Goal: Transaction & Acquisition: Book appointment/travel/reservation

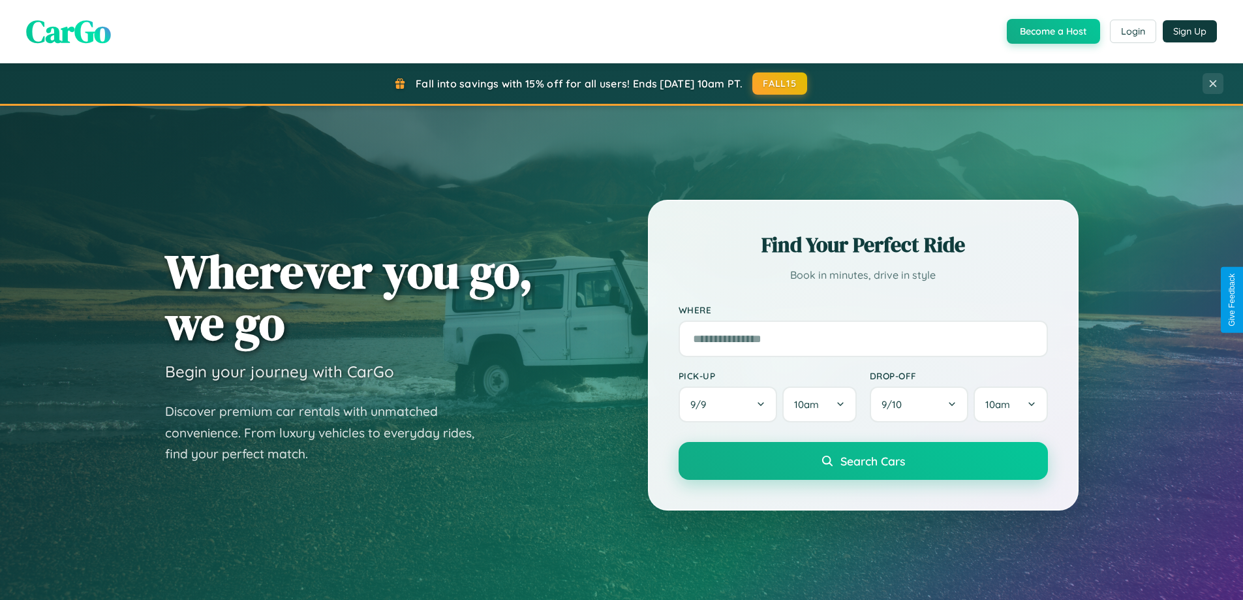
scroll to position [562, 0]
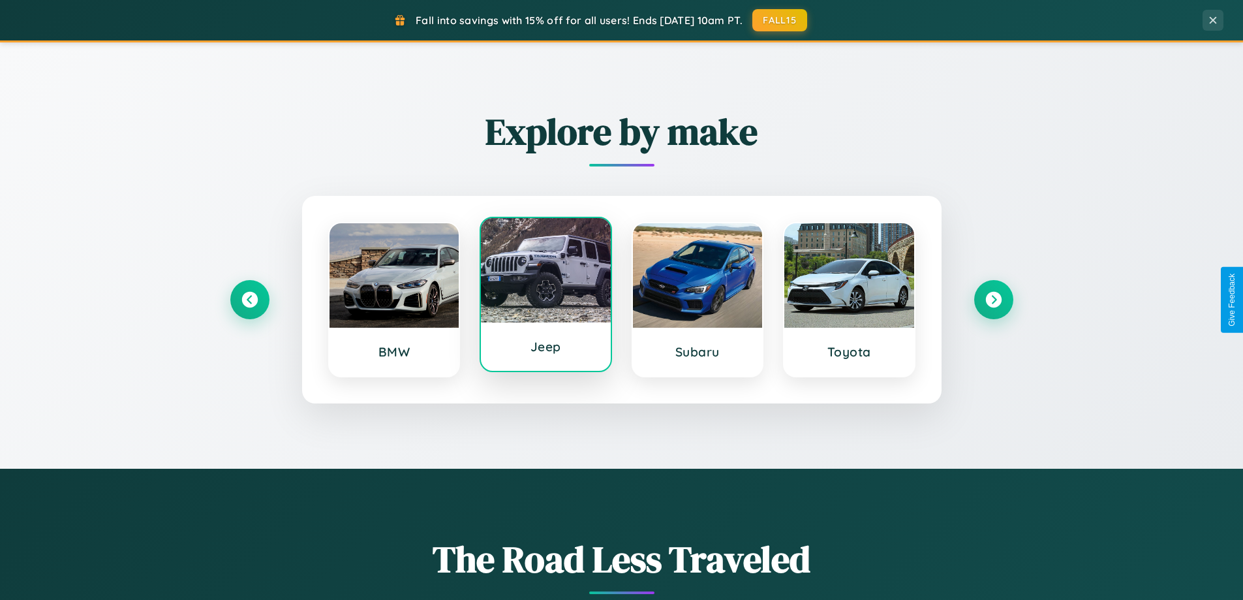
click at [545, 297] on div at bounding box center [546, 270] width 130 height 104
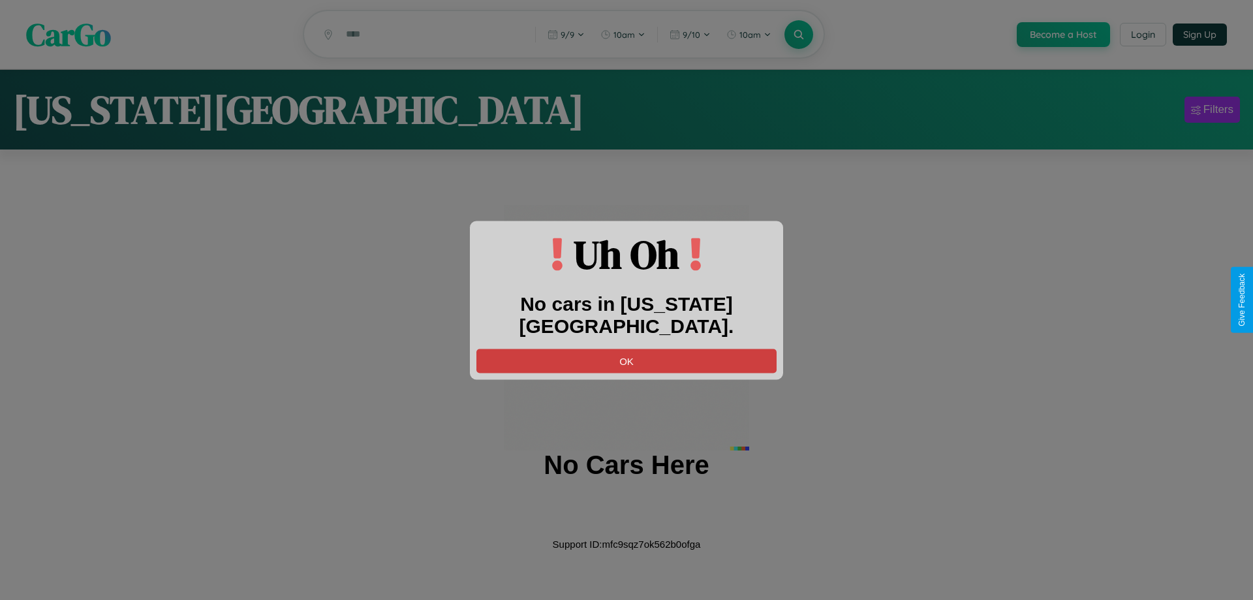
click at [626, 348] on button "OK" at bounding box center [626, 360] width 300 height 24
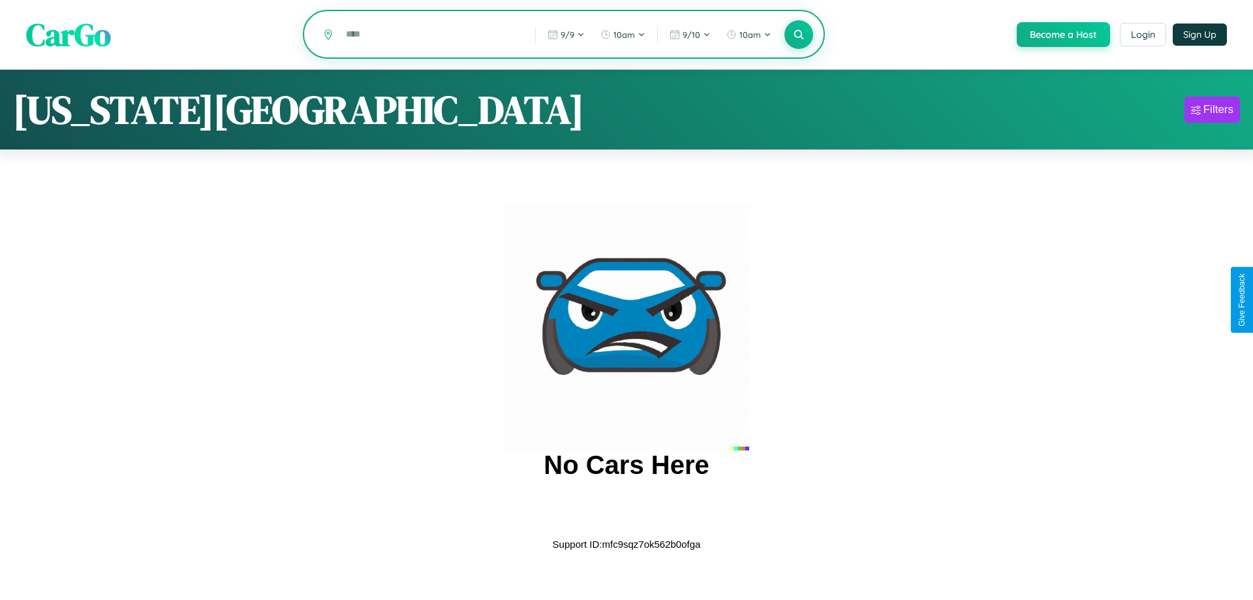
click at [430, 35] on input "text" at bounding box center [430, 34] width 183 height 23
type input "*"
type input "******"
click at [797, 35] on icon at bounding box center [798, 34] width 12 height 12
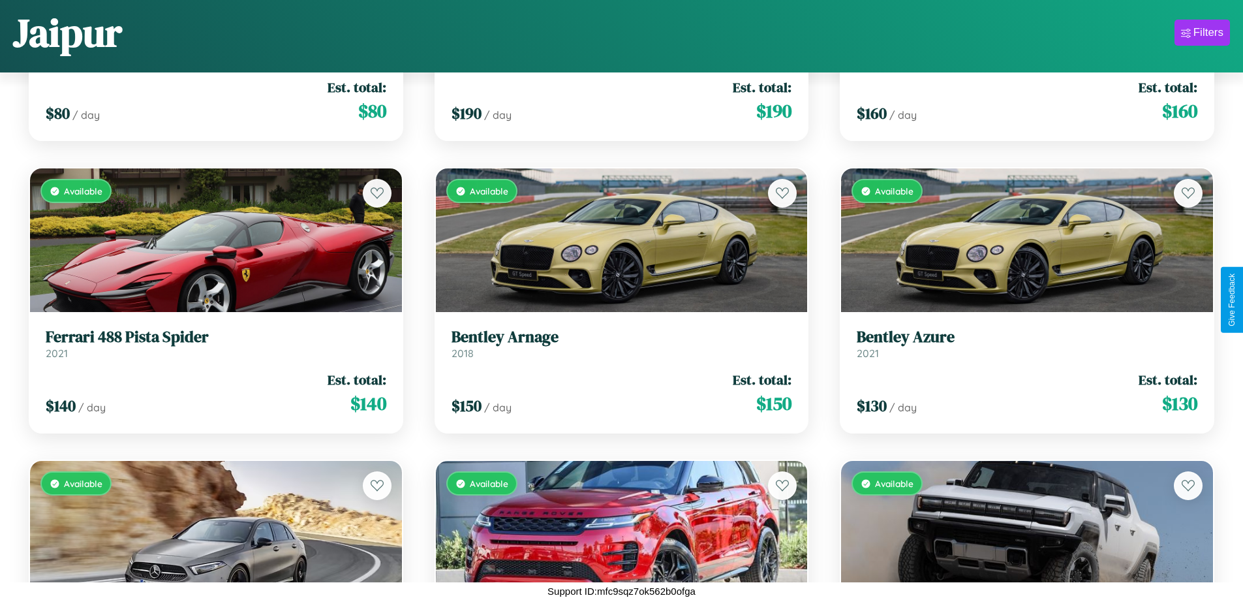
scroll to position [3981, 0]
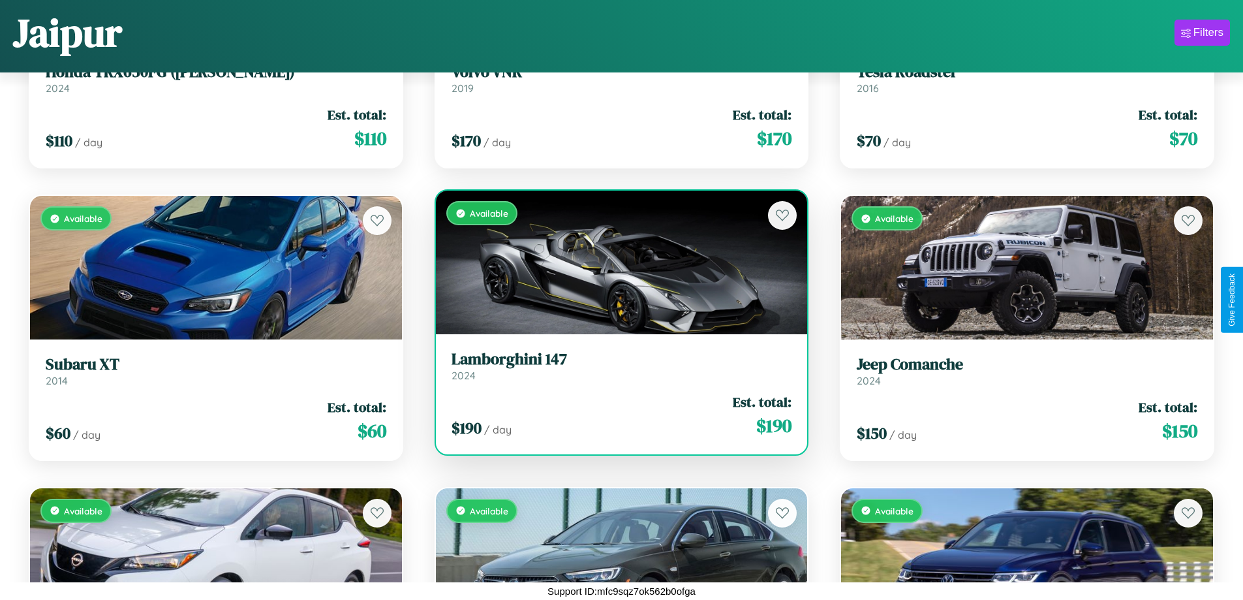
click at [616, 365] on h3 "Lamborghini 147" at bounding box center [621, 359] width 341 height 19
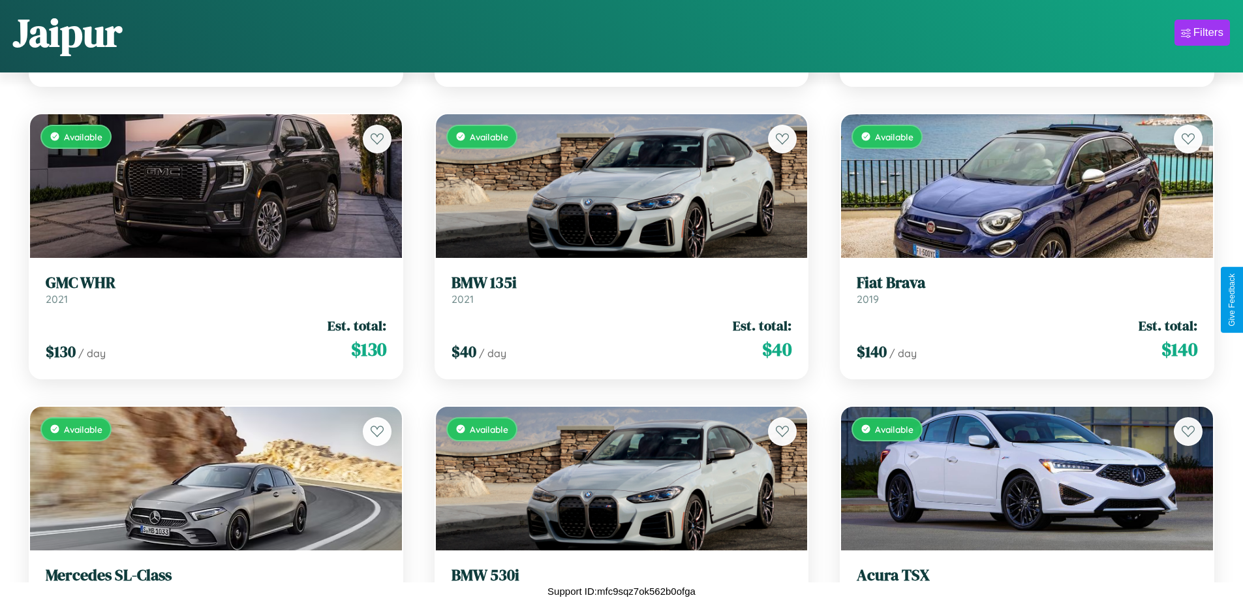
scroll to position [1352, 0]
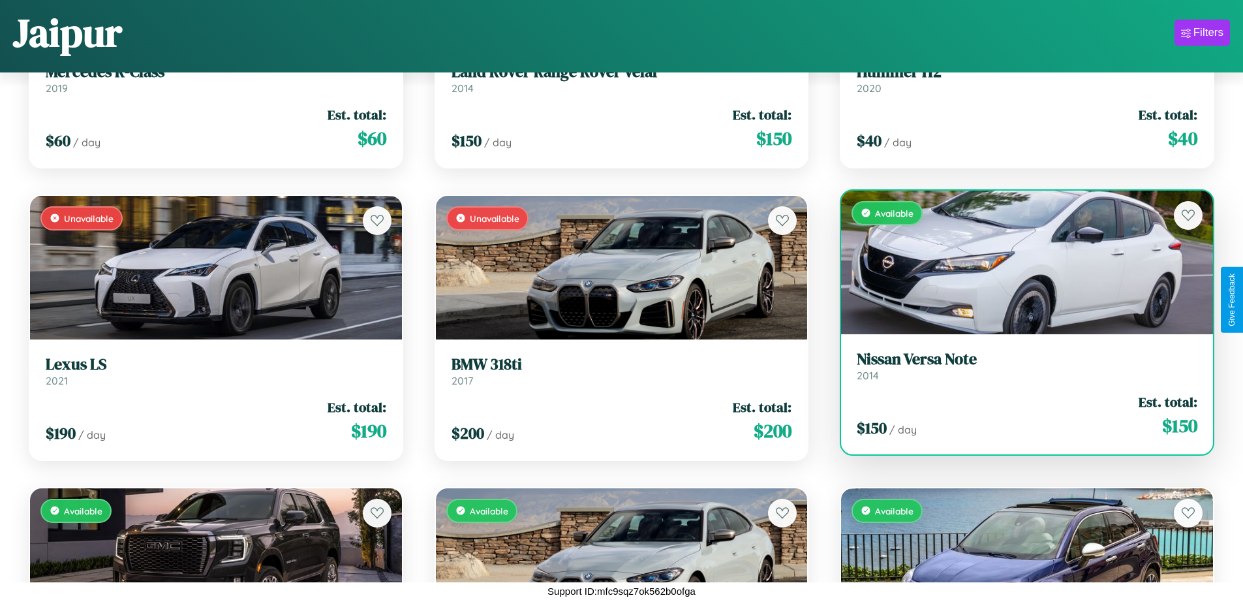
click at [1018, 365] on h3 "Nissan Versa Note" at bounding box center [1027, 359] width 341 height 19
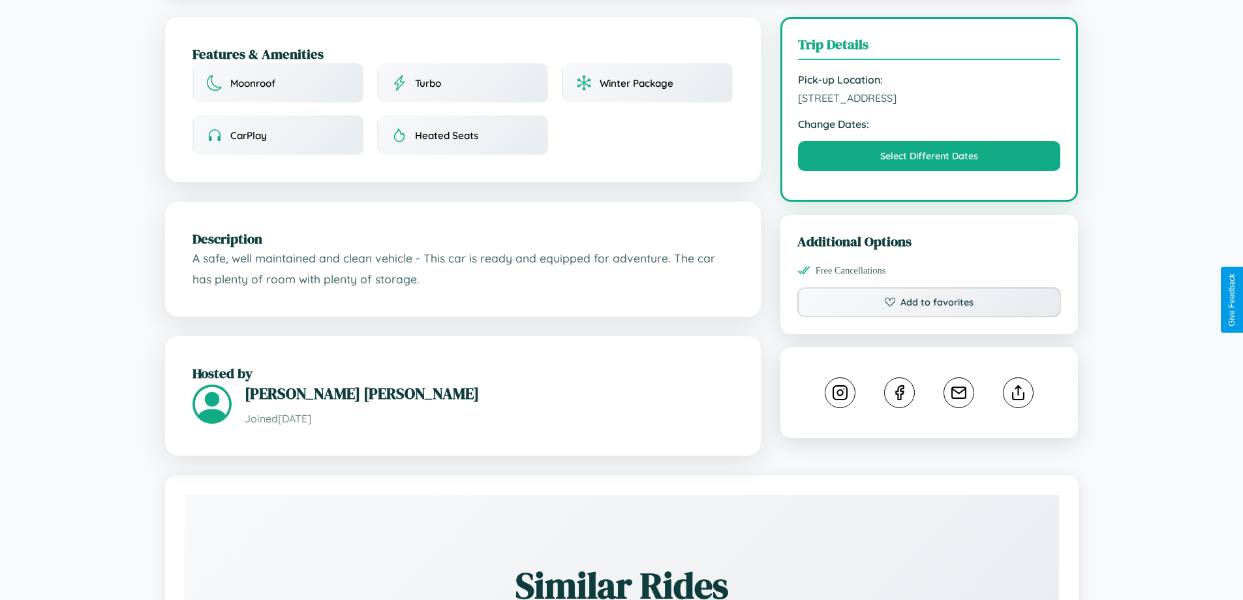
scroll to position [339, 0]
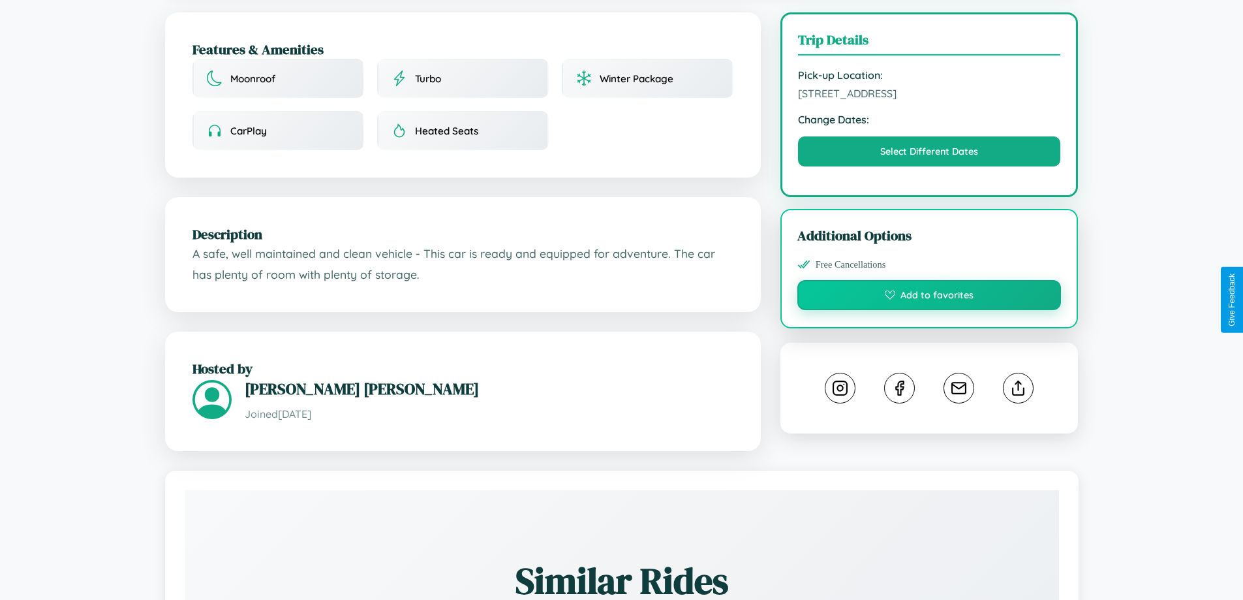
click at [929, 297] on button "Add to favorites" at bounding box center [929, 295] width 264 height 30
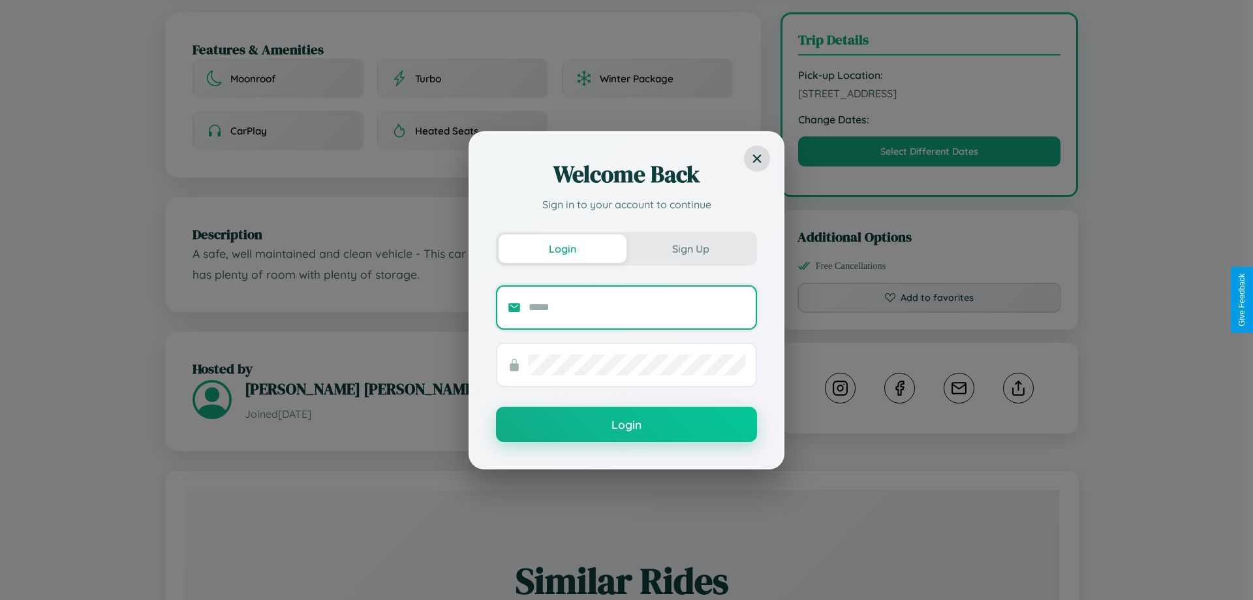
click at [637, 307] on input "text" at bounding box center [636, 307] width 217 height 21
type input "**********"
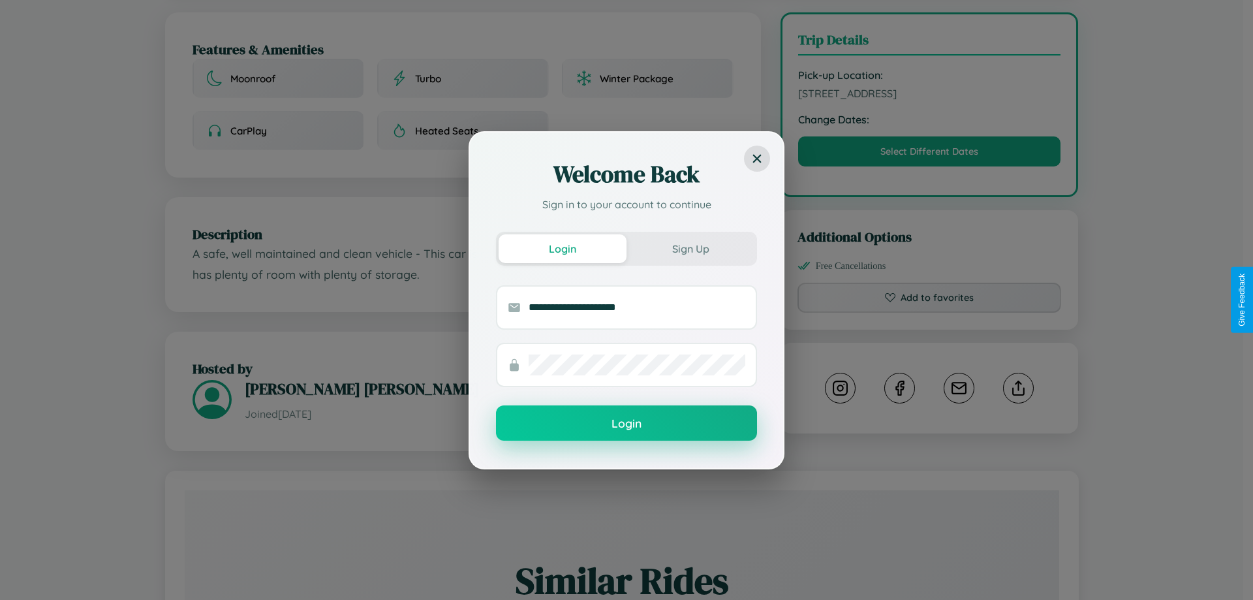
click at [626, 423] on button "Login" at bounding box center [626, 422] width 261 height 35
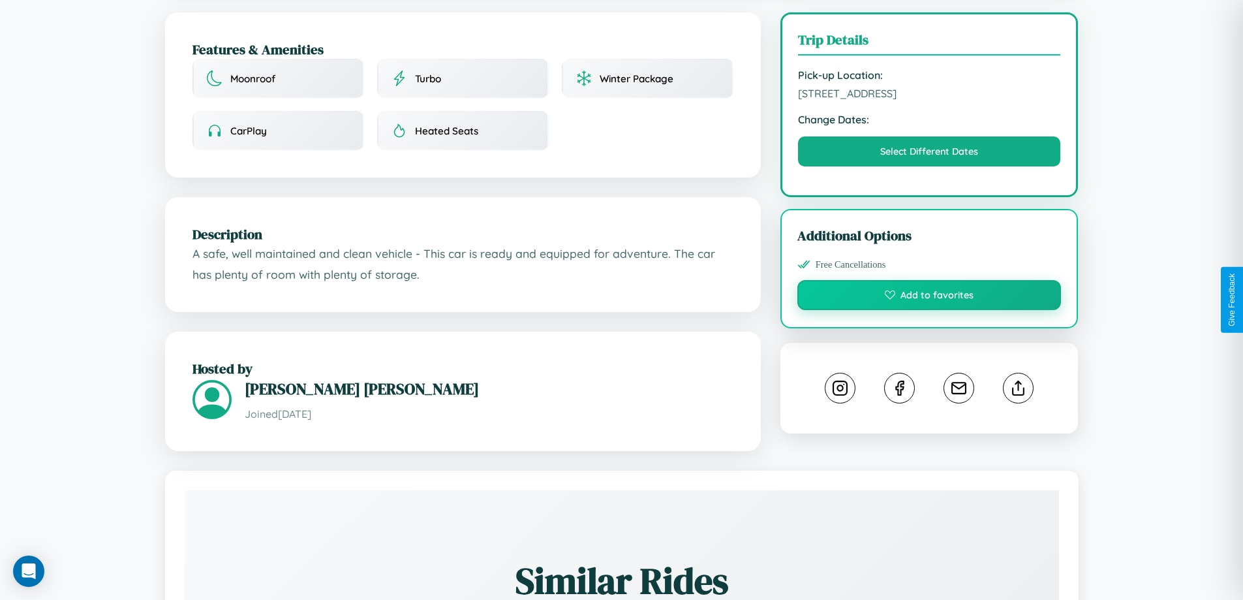
click at [929, 297] on button "Add to favorites" at bounding box center [929, 295] width 264 height 30
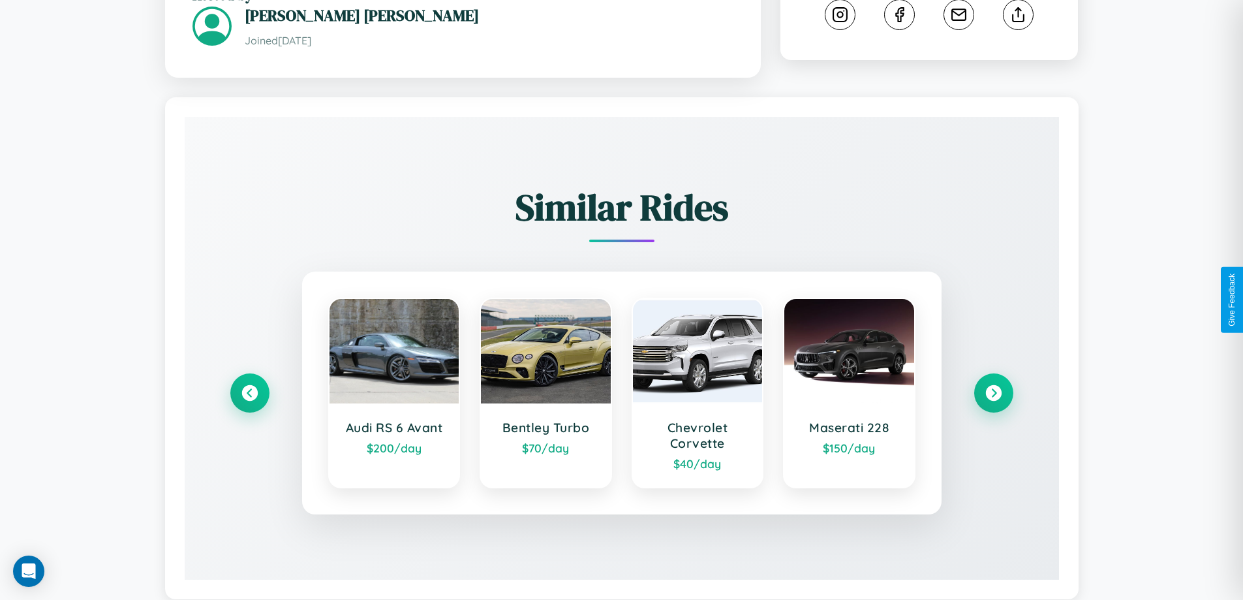
scroll to position [744, 0]
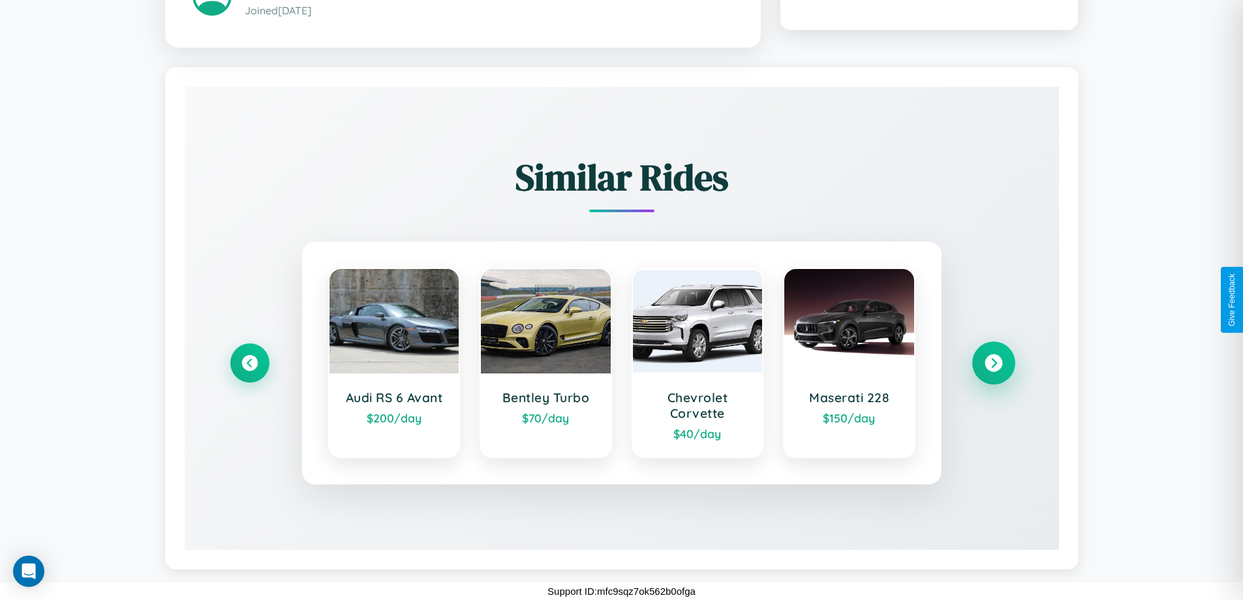
click at [993, 363] on icon at bounding box center [994, 363] width 18 height 18
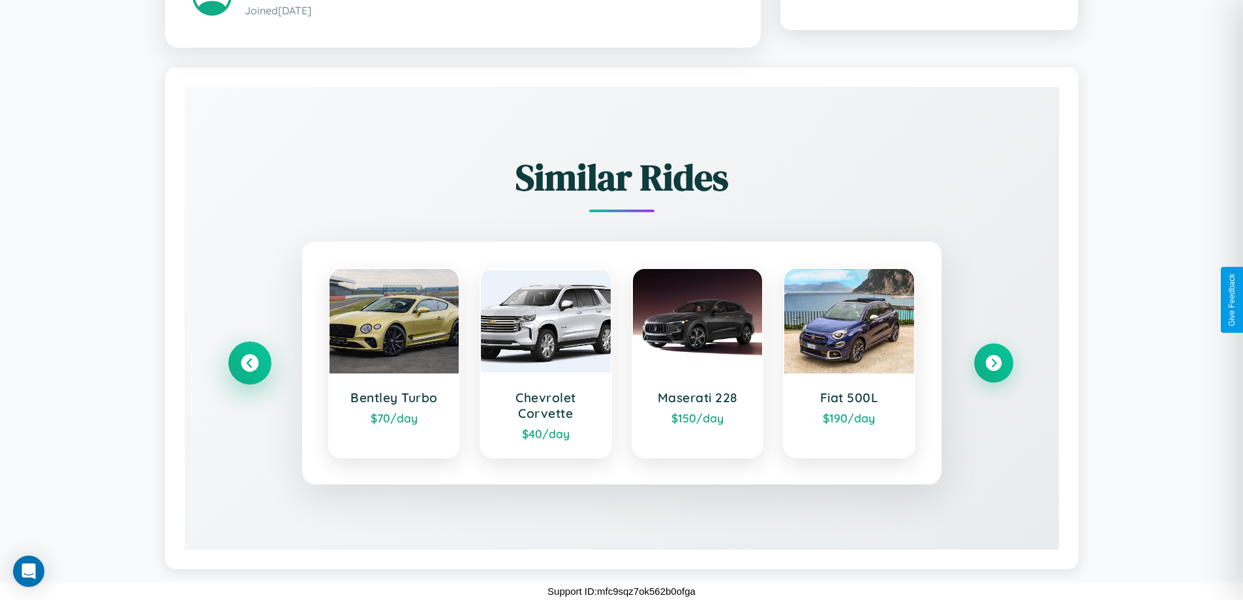
click at [249, 363] on icon at bounding box center [250, 363] width 18 height 18
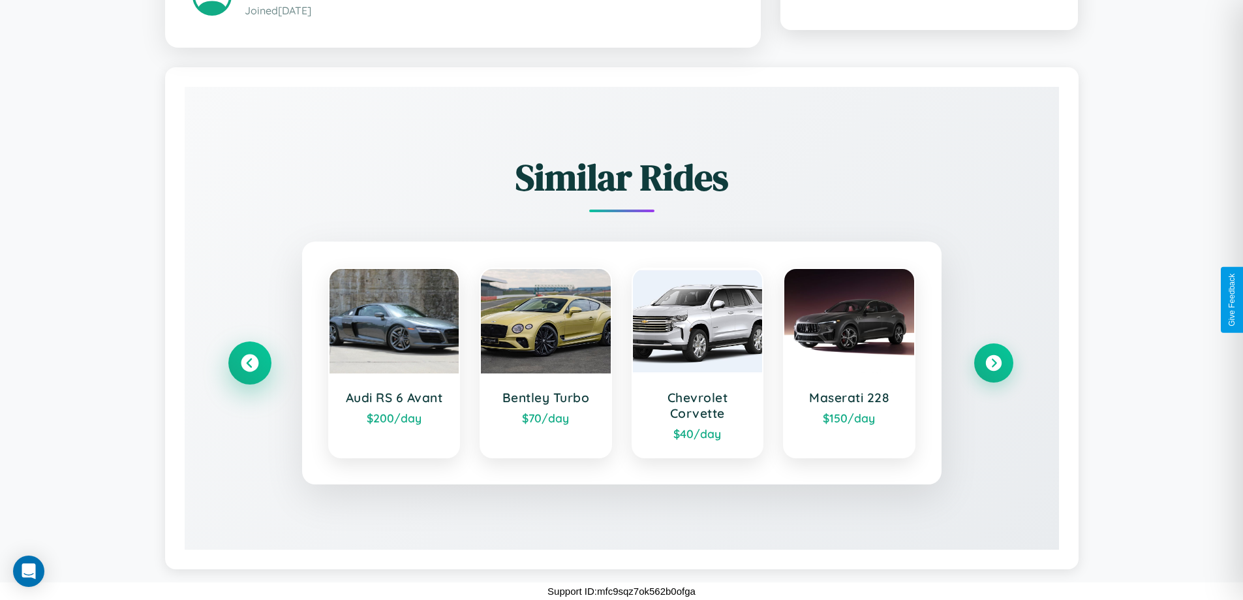
click at [249, 363] on icon at bounding box center [250, 363] width 18 height 18
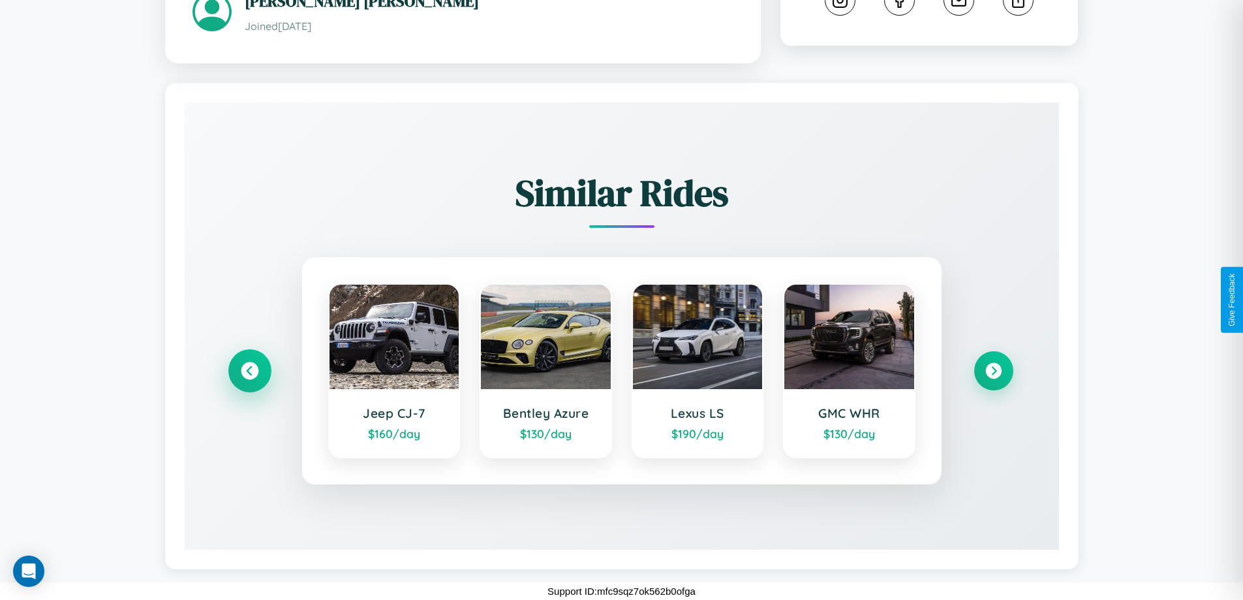
scroll to position [728, 0]
click at [993, 371] on icon at bounding box center [994, 371] width 18 height 18
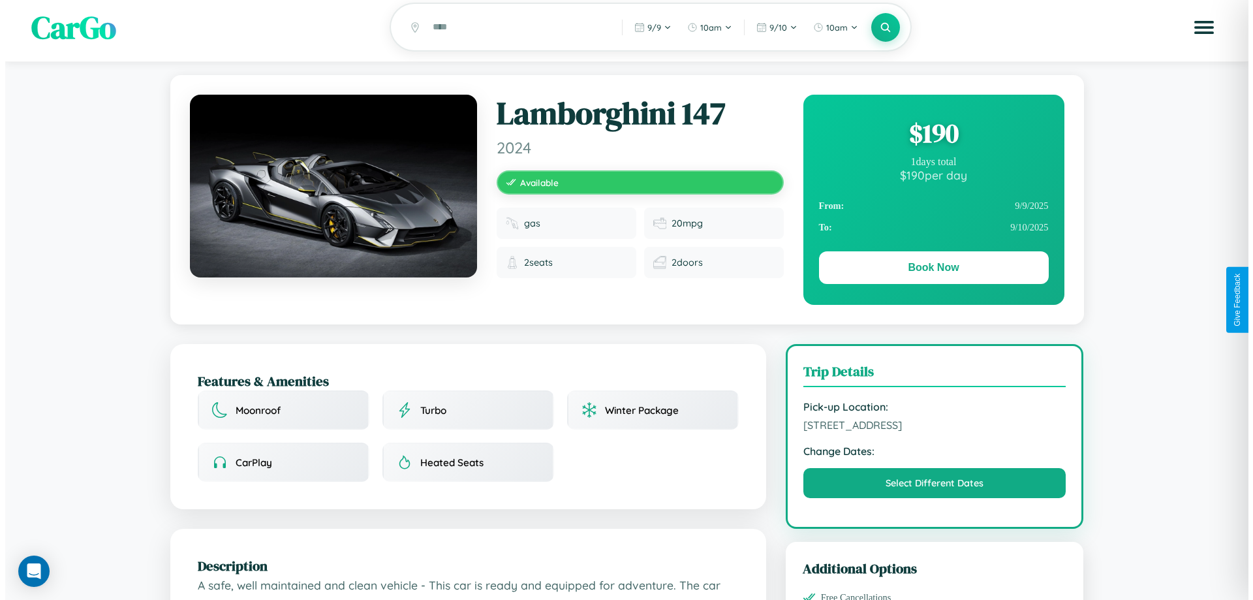
scroll to position [0, 0]
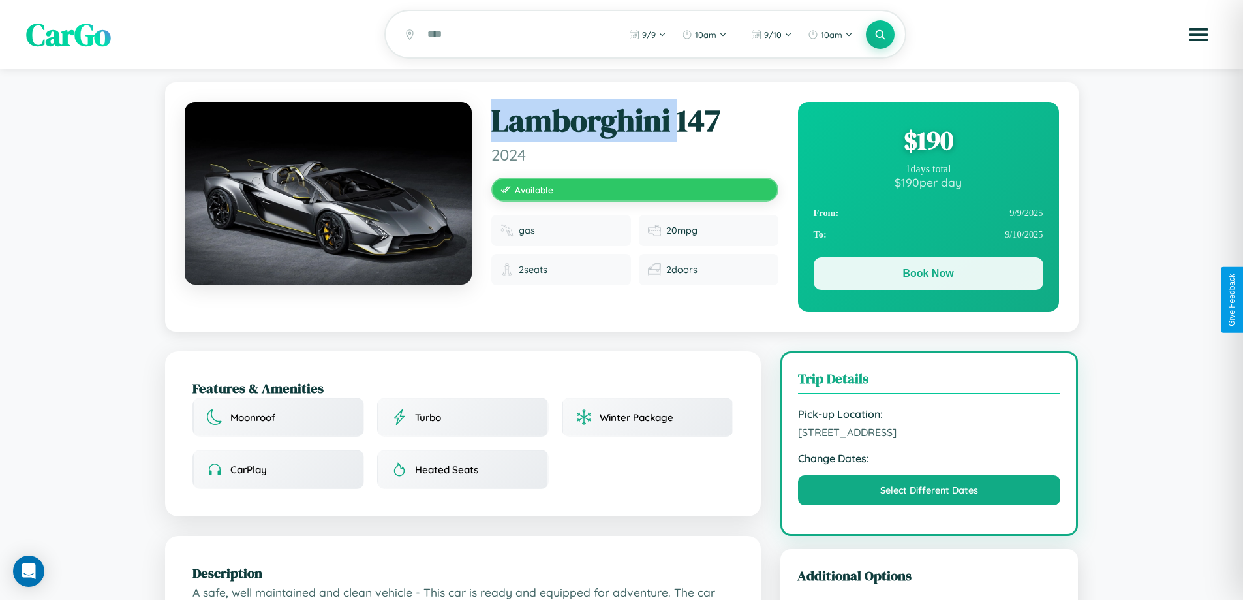
click at [928, 275] on button "Book Now" at bounding box center [929, 273] width 230 height 33
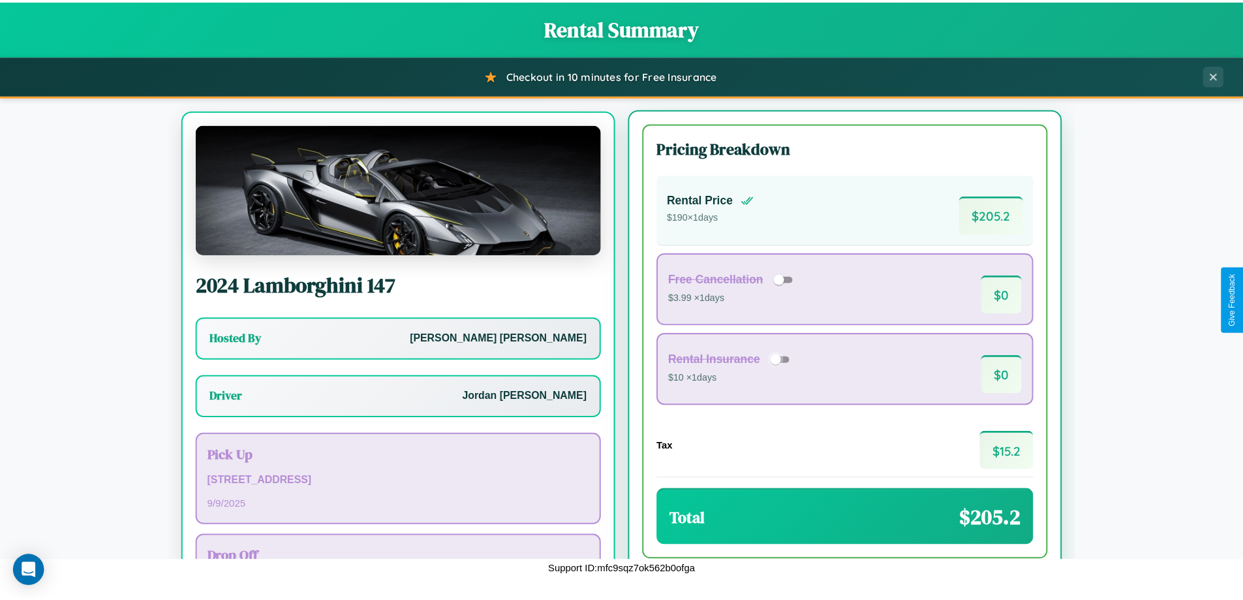
scroll to position [61, 0]
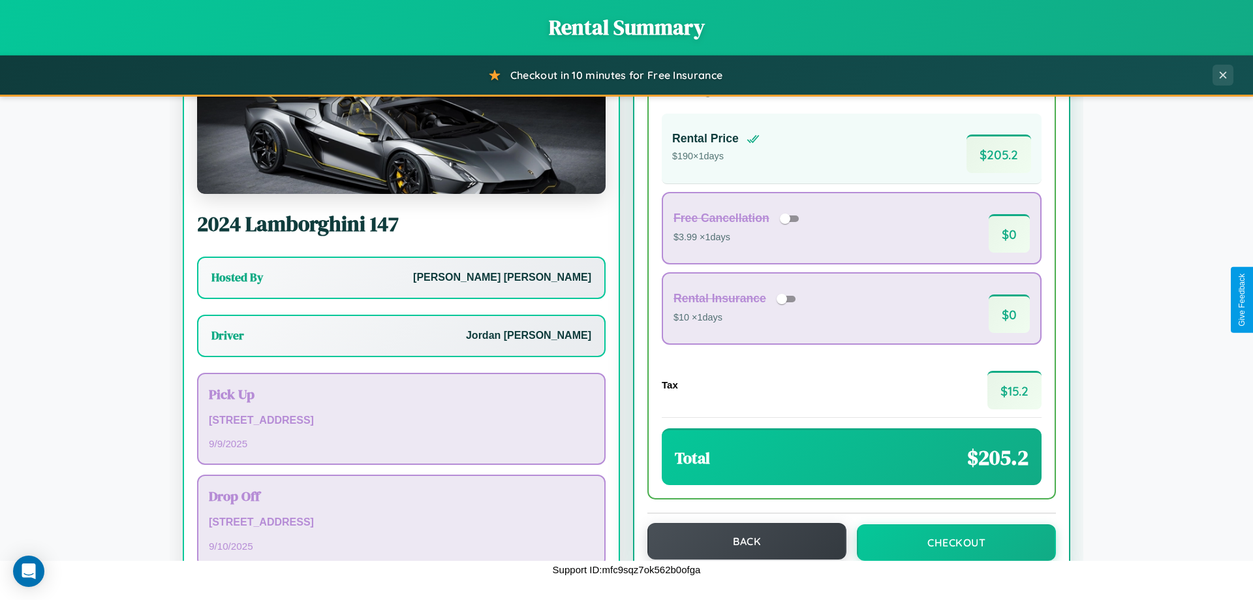
click at [741, 542] on button "Back" at bounding box center [746, 541] width 199 height 37
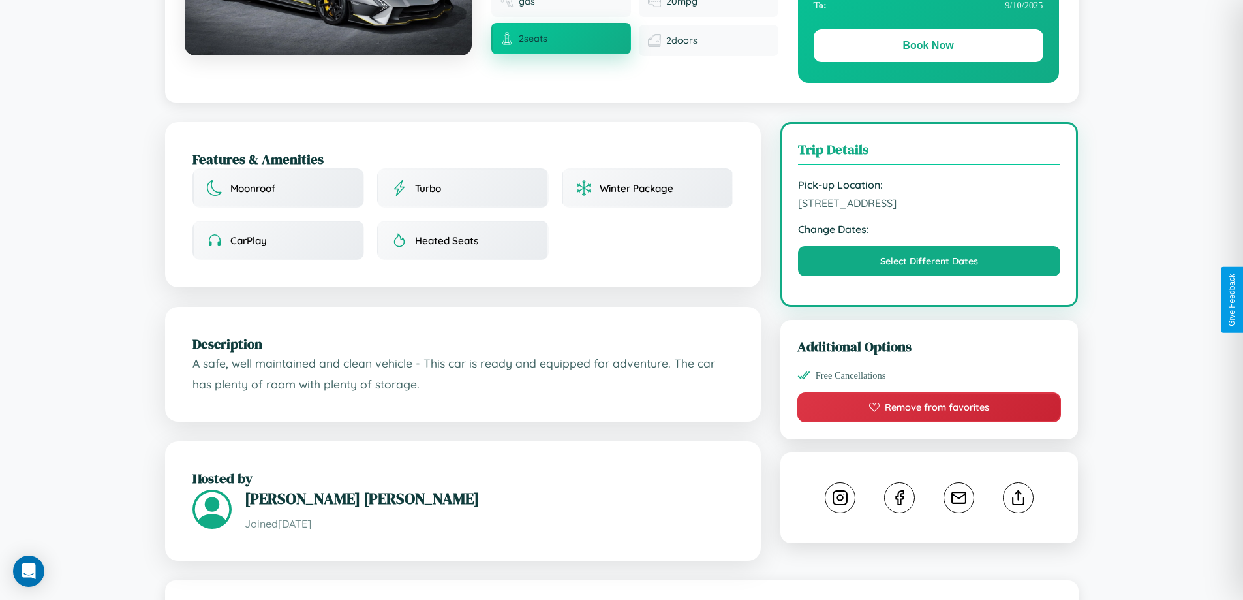
scroll to position [744, 0]
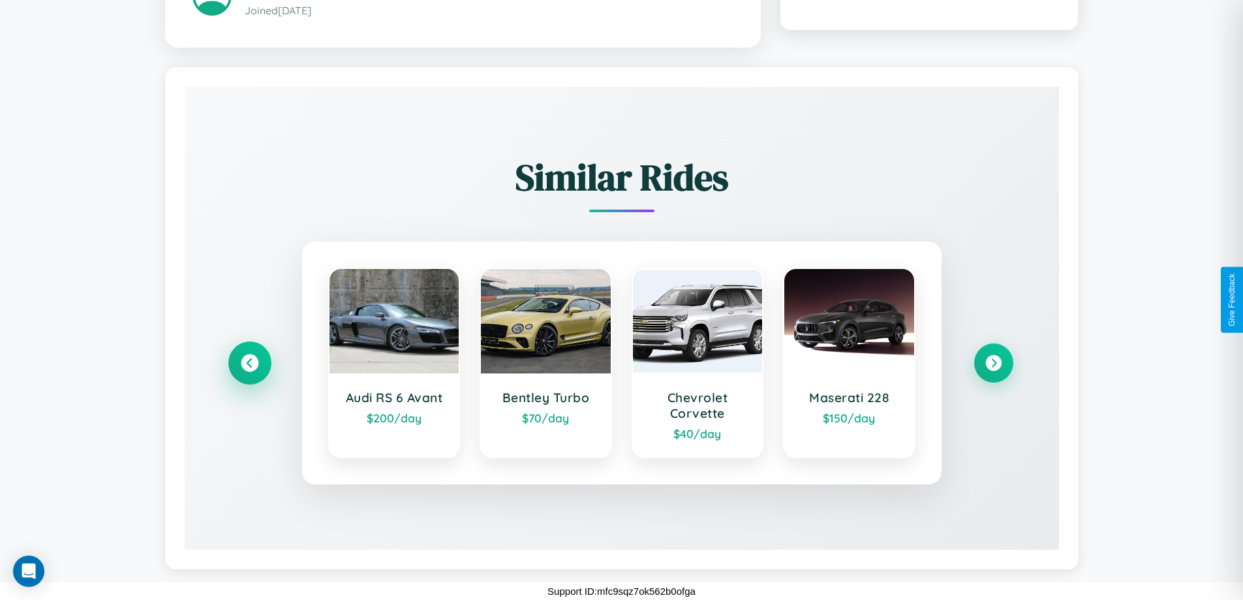
click at [249, 363] on icon at bounding box center [250, 363] width 18 height 18
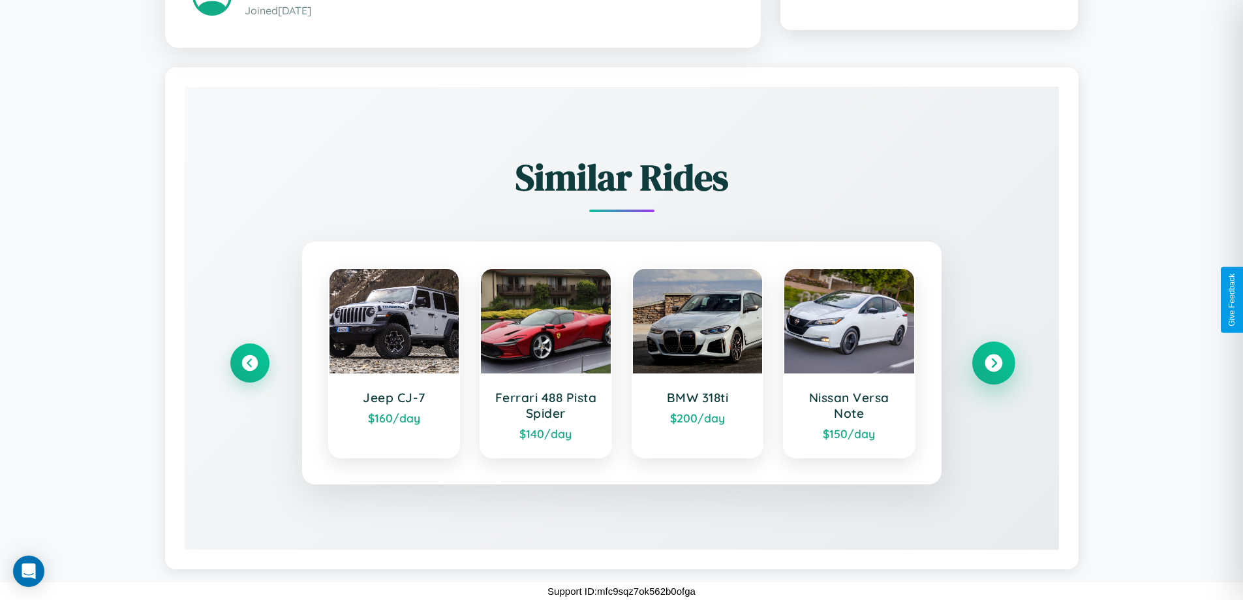
click at [993, 363] on icon at bounding box center [994, 363] width 18 height 18
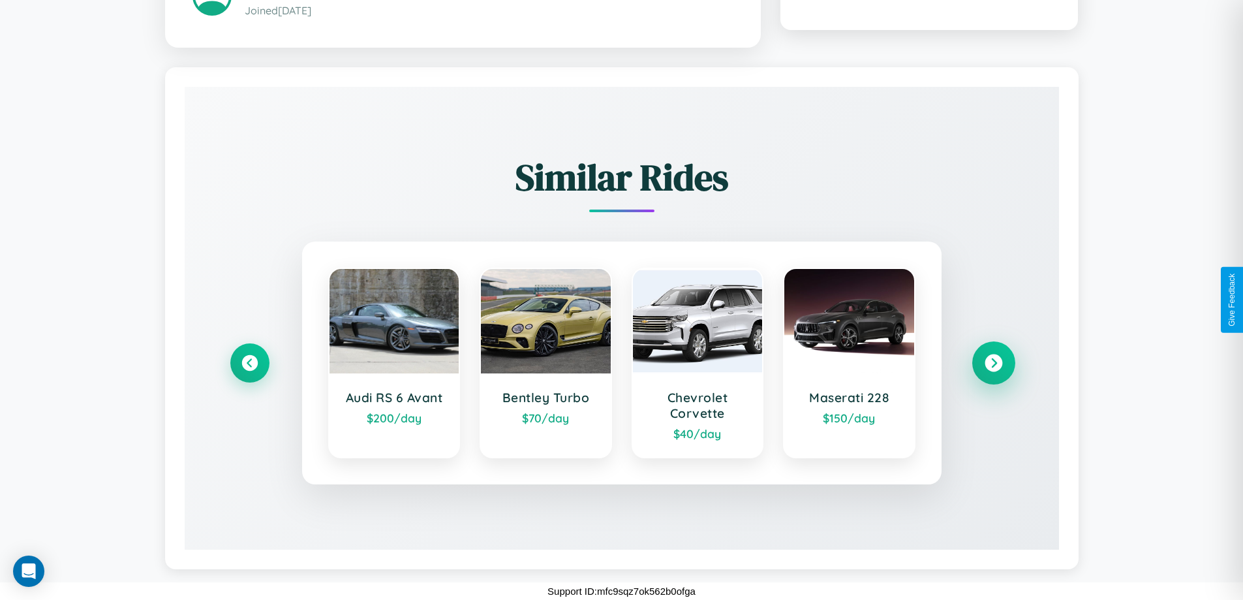
click at [993, 363] on icon at bounding box center [994, 363] width 18 height 18
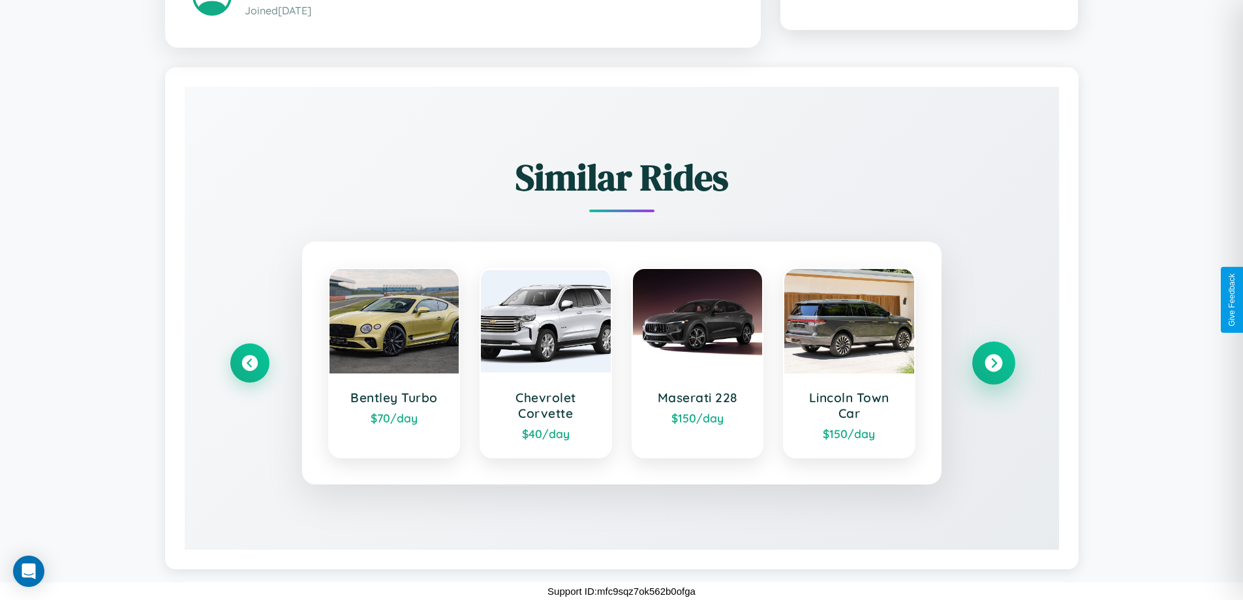
click at [993, 363] on icon at bounding box center [994, 363] width 18 height 18
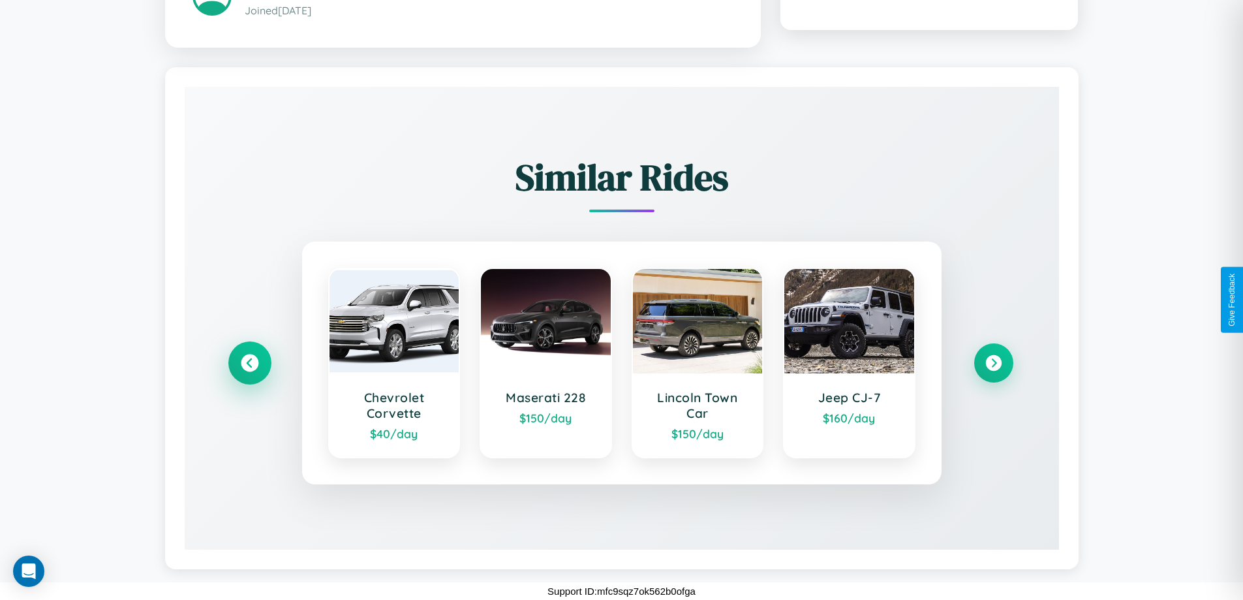
click at [249, 363] on icon at bounding box center [250, 363] width 18 height 18
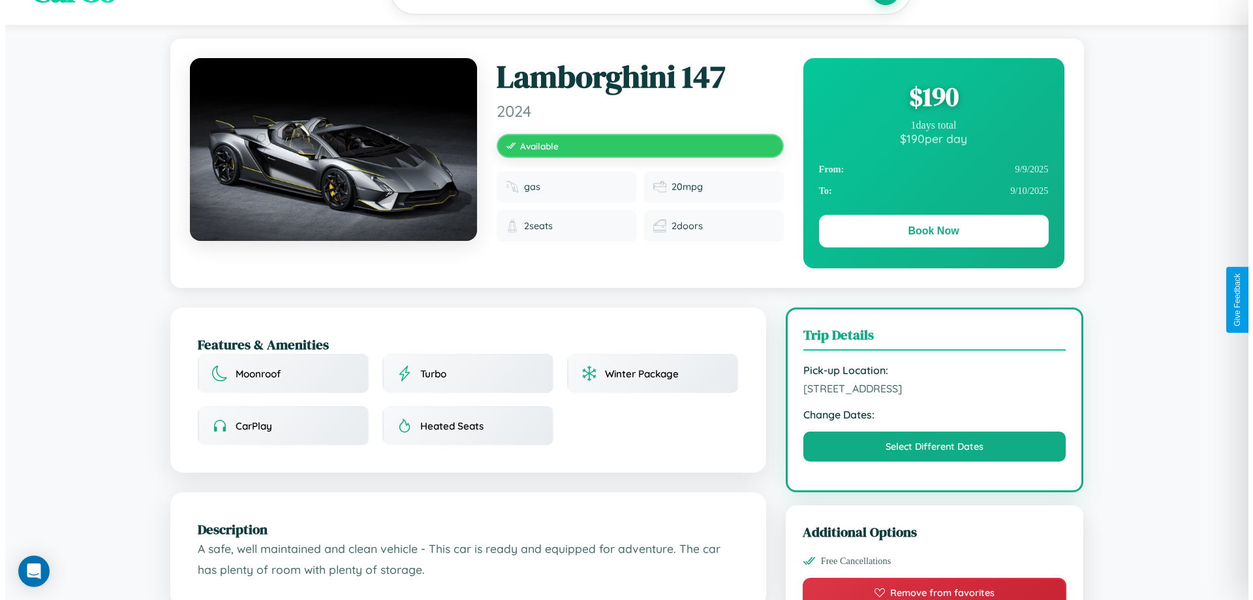
scroll to position [0, 0]
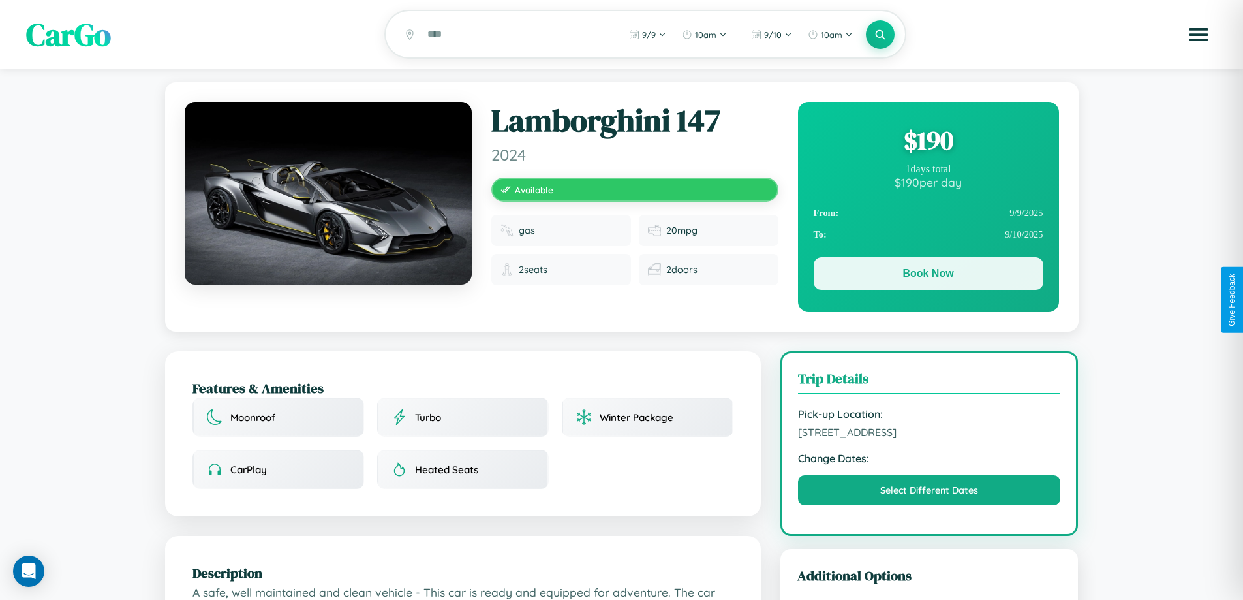
click at [928, 275] on button "Book Now" at bounding box center [929, 273] width 230 height 33
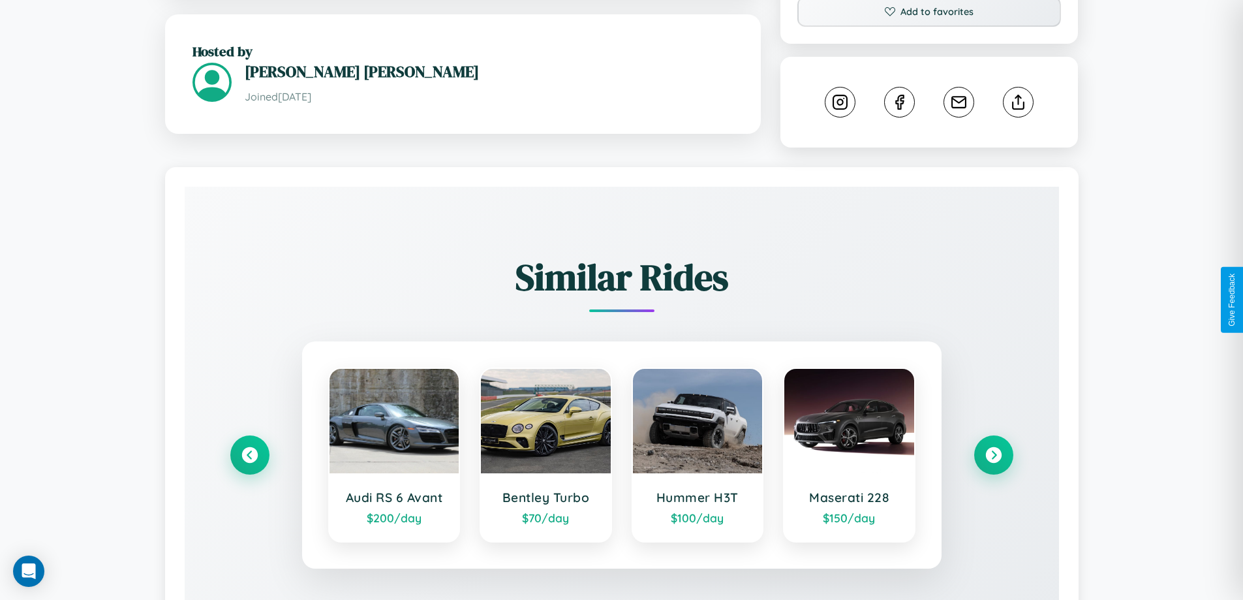
scroll to position [711, 0]
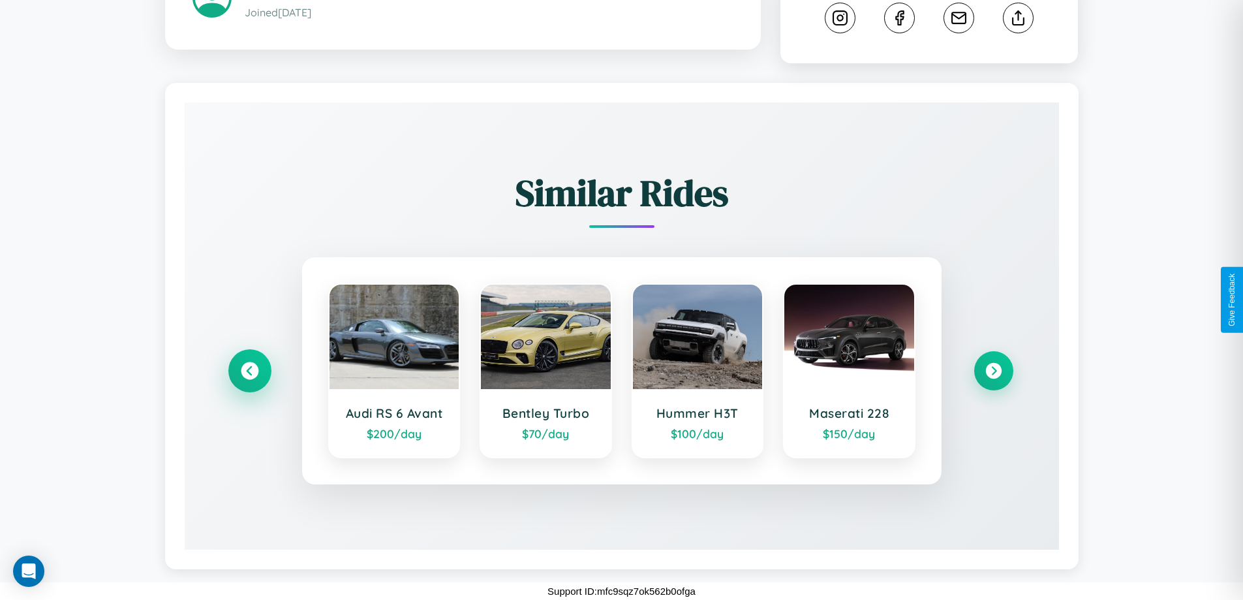
click at [249, 371] on icon at bounding box center [250, 371] width 18 height 18
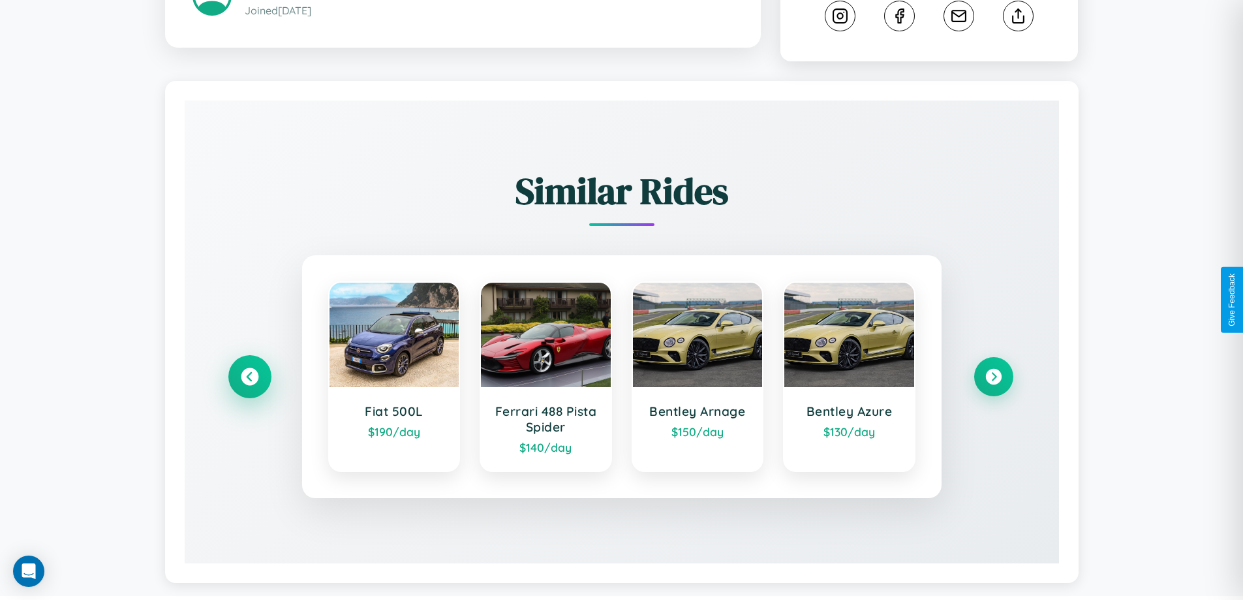
click at [249, 378] on icon at bounding box center [250, 377] width 18 height 18
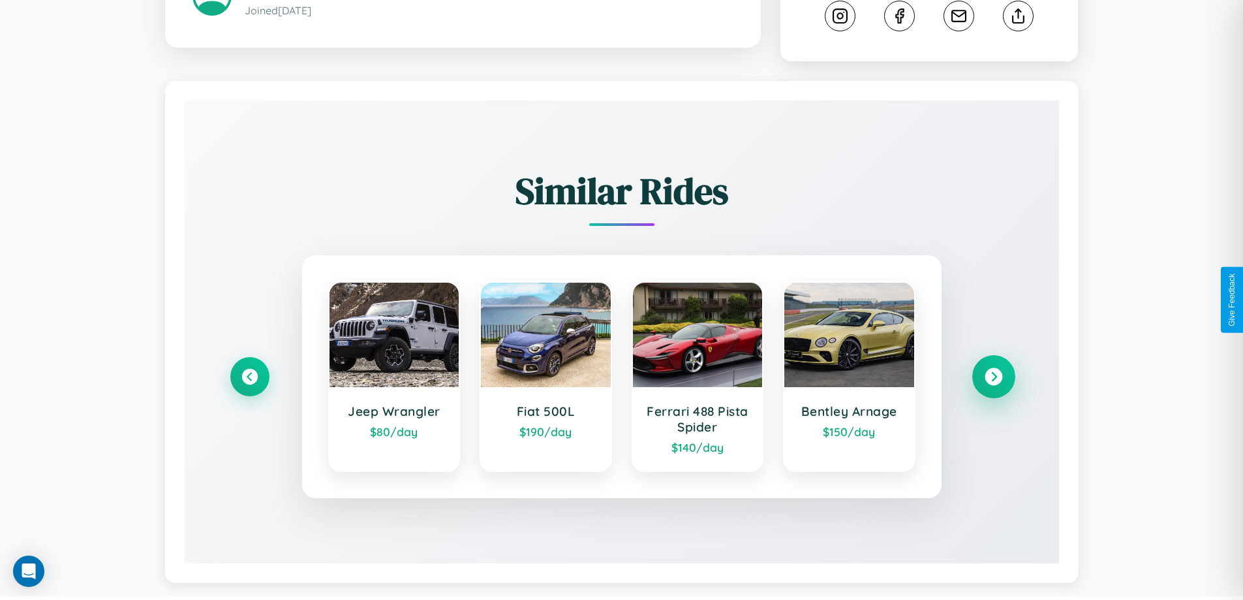
click at [993, 378] on icon at bounding box center [994, 377] width 18 height 18
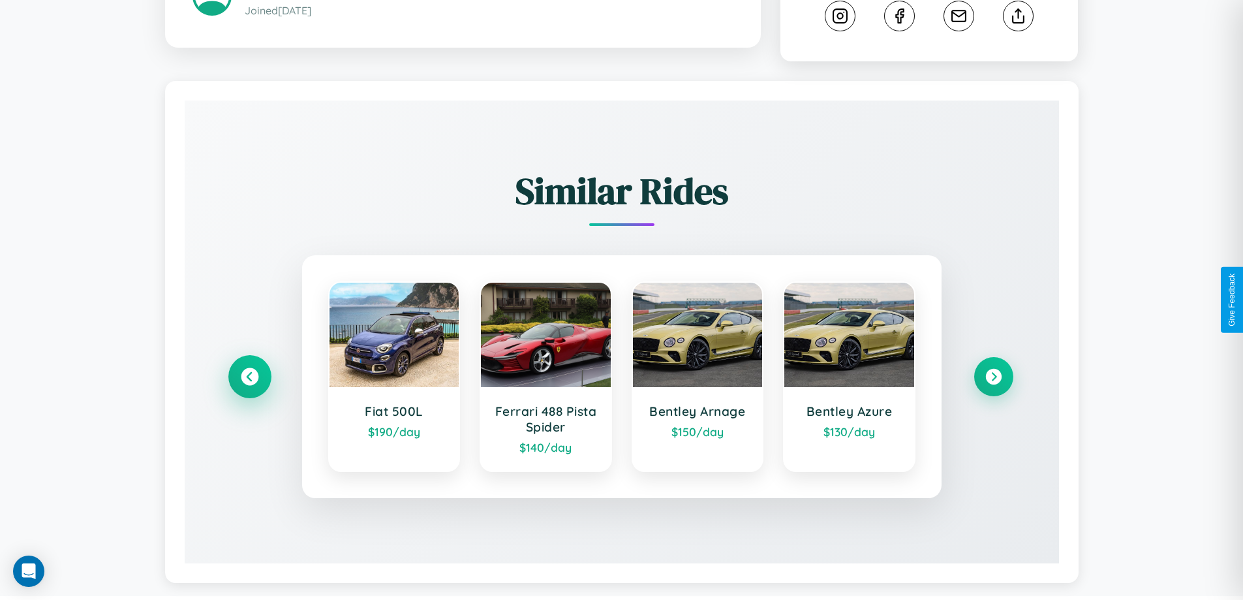
click at [249, 378] on icon at bounding box center [250, 377] width 18 height 18
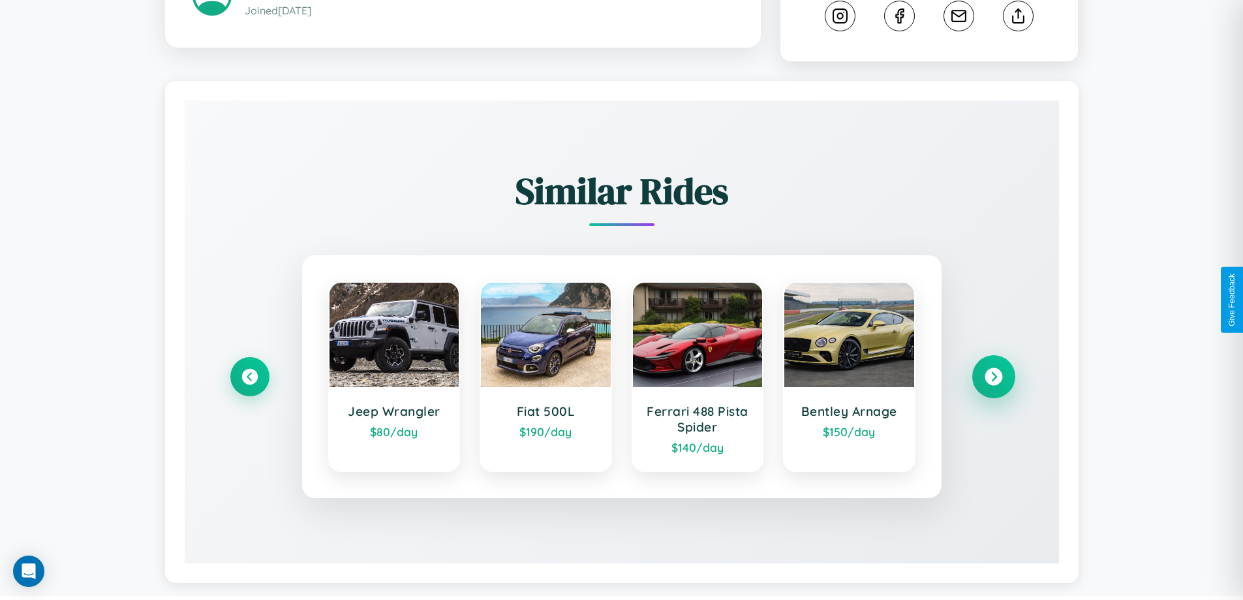
click at [993, 378] on icon at bounding box center [994, 377] width 18 height 18
